Goal: Information Seeking & Learning: Learn about a topic

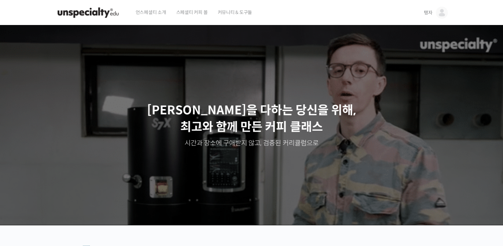
click at [442, 13] on img at bounding box center [442, 13] width 12 height 12
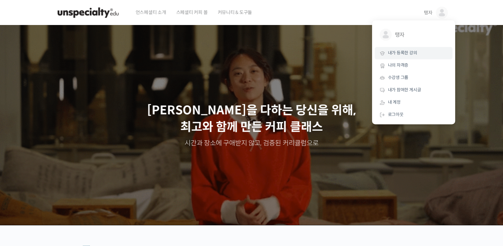
click at [426, 53] on link "내가 등록한 강의" at bounding box center [414, 53] width 78 height 12
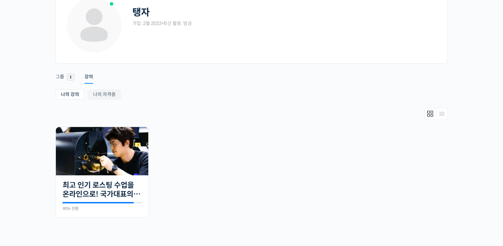
scroll to position [45, 0]
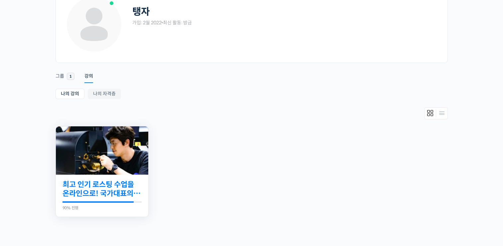
click at [138, 187] on link "최고 인기 로스팅 수업을 온라인으로! 국가대표의 로스팅 클래스" at bounding box center [102, 189] width 79 height 18
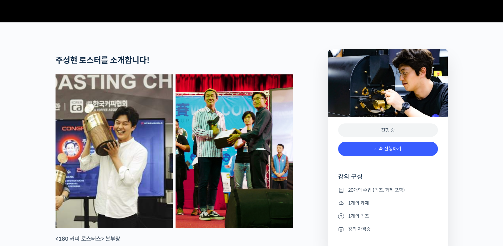
scroll to position [237, 0]
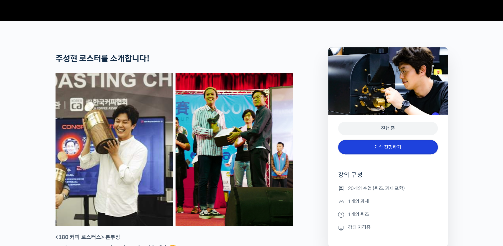
click at [398, 154] on link "계속 진행하기" at bounding box center [388, 147] width 100 height 14
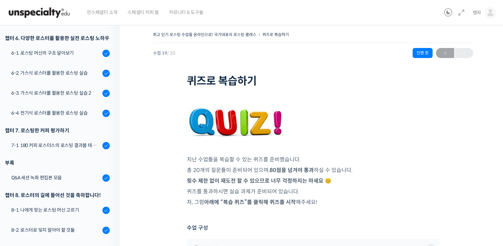
scroll to position [335, 0]
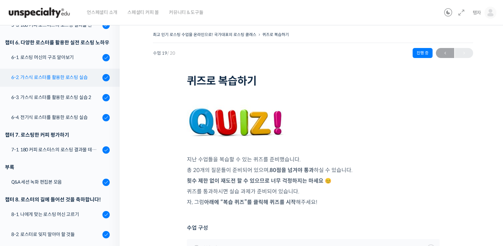
click at [69, 76] on div "6-2. 가스식 로스터를 활용한 로스팅 실습" at bounding box center [55, 77] width 89 height 7
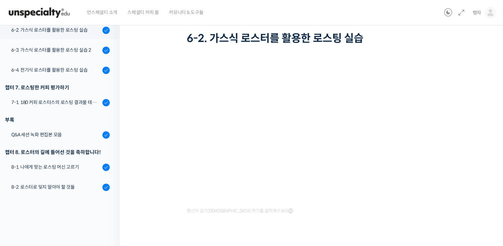
scroll to position [56, 0]
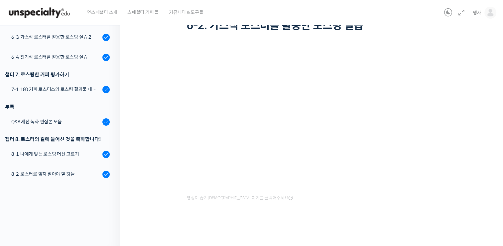
click at [419, 200] on div "영상이 끊기[DEMOGRAPHIC_DATA] 여기를 클릭해주세요" at bounding box center [313, 124] width 253 height 155
click at [71, 59] on div "6-4. 전기식 로스터를 활용한 로스팅 실습" at bounding box center [55, 56] width 89 height 7
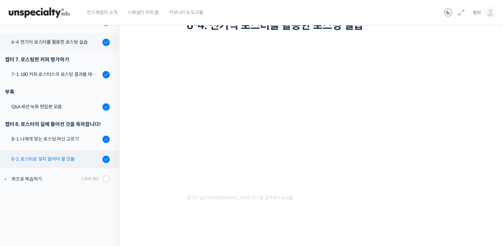
scroll to position [351, 0]
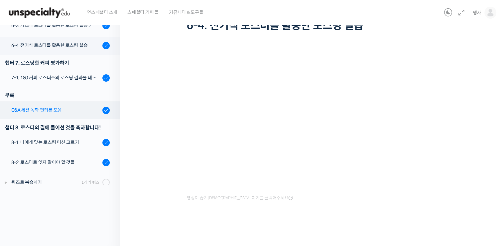
click at [44, 107] on div "Q&A 세션 녹화 편집본 모음" at bounding box center [55, 109] width 89 height 7
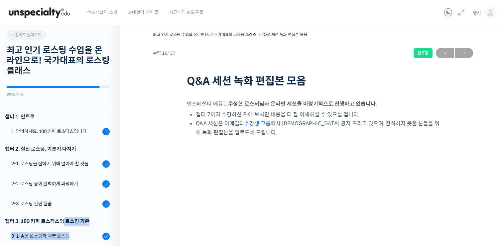
click at [63, 76] on div "강의로 돌아가기 최고 인기 로스팅 수업을 온라인으로! 국가대표의 로스팅 클래스 90% 진행 최근 활동: [DATE] 10:27 오후 챕터 1.…" at bounding box center [58, 130] width 123 height 220
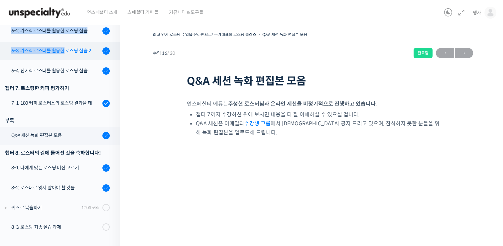
drag, startPoint x: 63, startPoint y: 76, endPoint x: 48, endPoint y: 55, distance: 26.2
click at [48, 55] on link "6-3. 가스식 로스터를 활용한 로스팅 실습 2" at bounding box center [58, 51] width 123 height 18
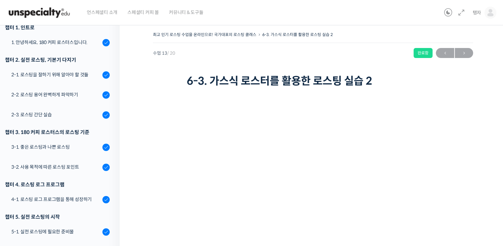
scroll to position [89, 0]
click at [78, 79] on link "2-1. 로스팅을 잘하기 위해 알아야 할 것들" at bounding box center [58, 75] width 123 height 18
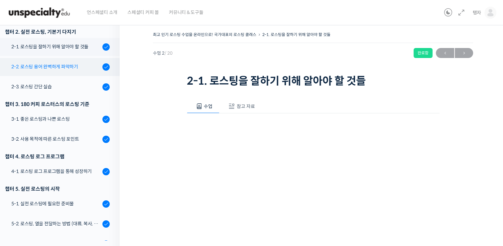
click at [61, 68] on div "2-2. 로스팅 용어 완벽하게 파악하기" at bounding box center [55, 66] width 89 height 7
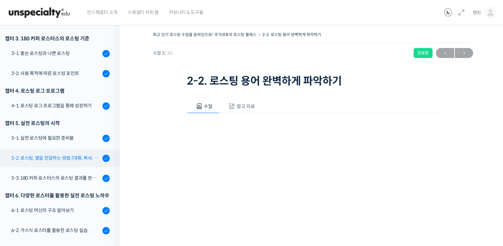
scroll to position [186, 0]
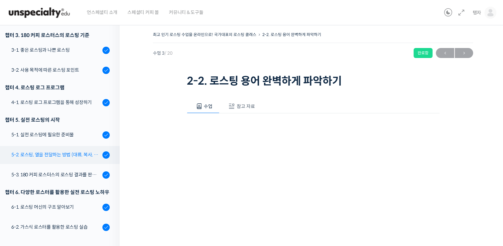
click at [83, 150] on link "5-2. 로스팅, 열을 전달하는 방법 (대류, 복사, 전도)" at bounding box center [58, 155] width 123 height 18
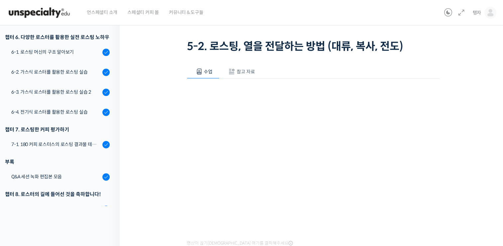
scroll to position [80, 0]
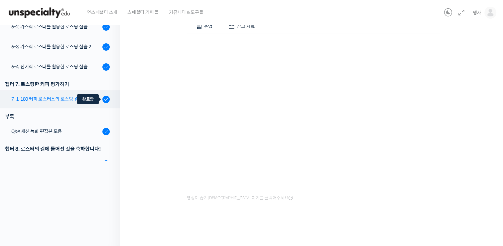
click at [102, 99] on div at bounding box center [105, 99] width 7 height 8
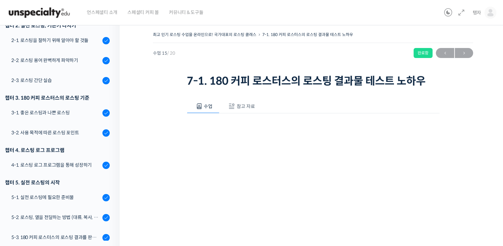
scroll to position [123, 0]
click at [71, 59] on div "2-2. 로스팅 용어 완벽하게 파악하기" at bounding box center [55, 60] width 89 height 7
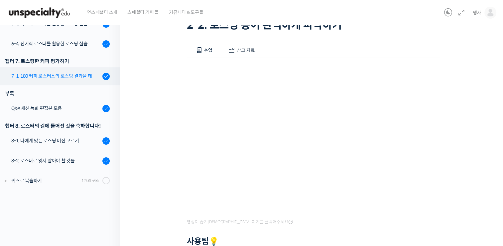
scroll to position [382, 0]
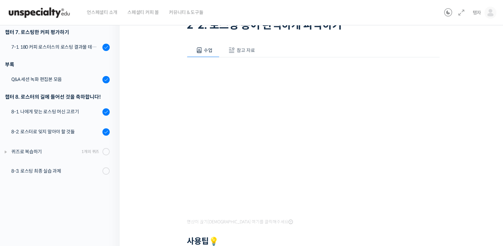
click at [37, 13] on img at bounding box center [39, 13] width 65 height 20
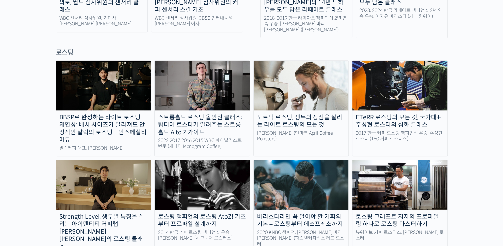
scroll to position [573, 0]
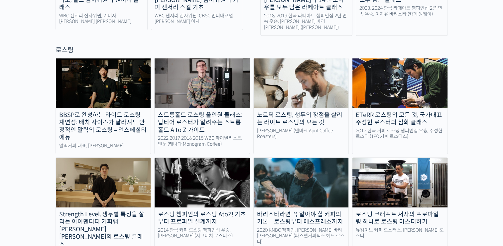
click at [128, 111] on div "BBSP로 완성하는 라이트 로스팅 재연성: 배치 사이즈가 달라져도 안정적인 말릭의 로스팅 – 언스페셜티 에듀" at bounding box center [103, 126] width 95 height 30
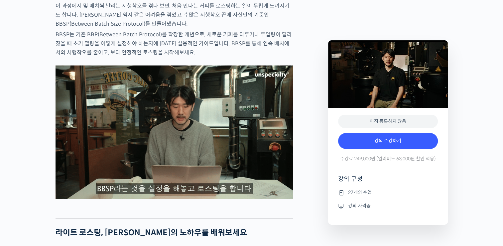
scroll to position [939, 0]
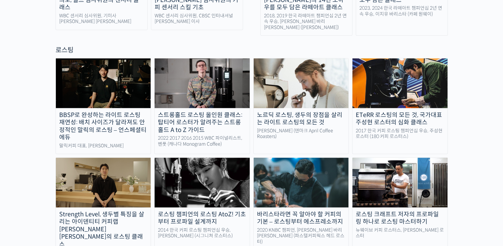
click at [363, 111] on div "ETeRR 로스팅의 모든 것, 국가대표 주성현 로스터의 심화 클래스" at bounding box center [400, 118] width 95 height 15
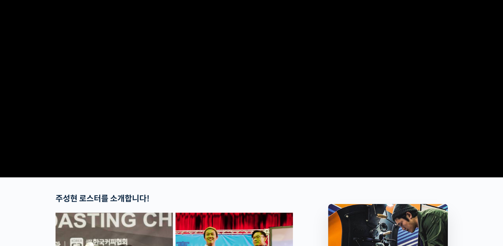
scroll to position [80, 0]
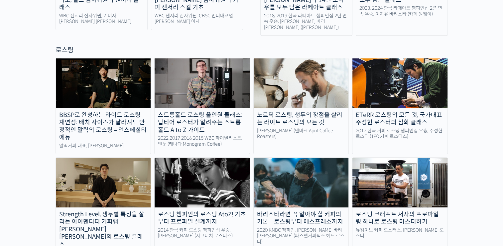
click at [196, 157] on img at bounding box center [202, 181] width 95 height 49
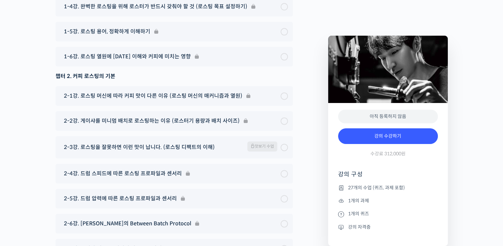
scroll to position [3385, 0]
